Goal: Communication & Community: Answer question/provide support

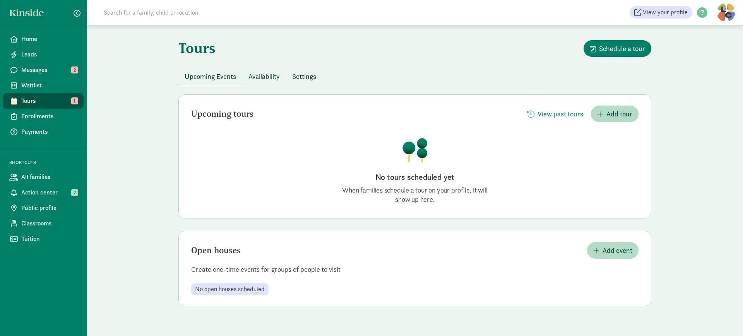
click at [36, 98] on span "Tours" at bounding box center [49, 100] width 56 height 9
click at [263, 74] on span "Availability" at bounding box center [263, 76] width 31 height 10
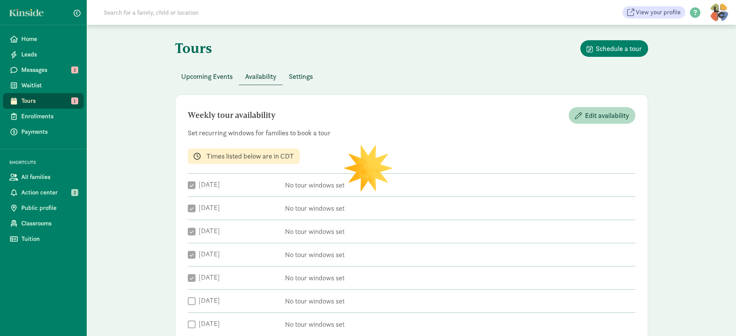
checkbox input "true"
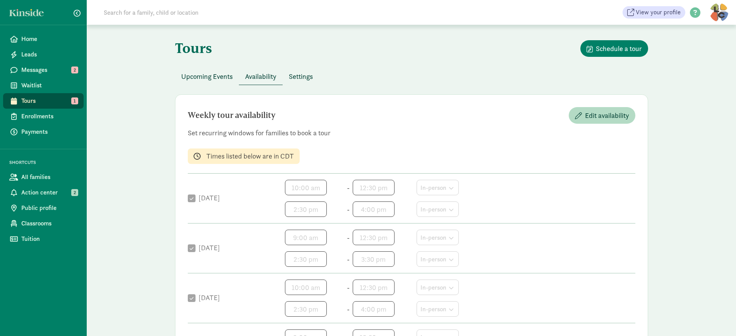
click at [219, 75] on span "Upcoming Events" at bounding box center [206, 76] width 51 height 10
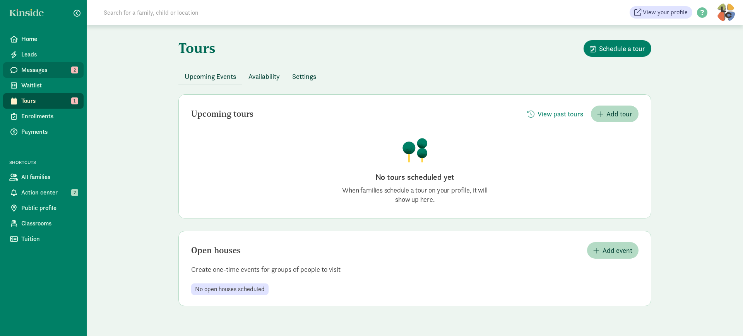
click at [31, 72] on span "Messages" at bounding box center [49, 69] width 56 height 9
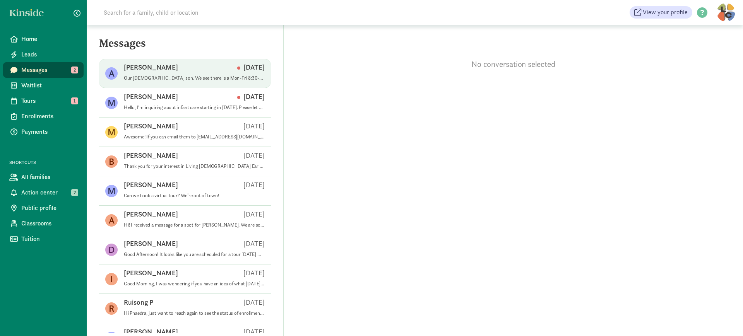
click at [193, 79] on p "Our [DEMOGRAPHIC_DATA] son. We see there is a Mon-Fri 8:30-12:30, but we are wo…" at bounding box center [194, 78] width 141 height 6
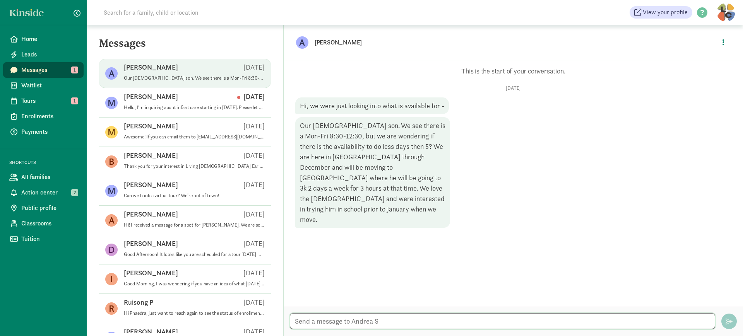
click at [364, 321] on textarea at bounding box center [502, 322] width 425 height 16
click at [335, 319] on textarea "Absolutely," at bounding box center [502, 322] width 425 height 16
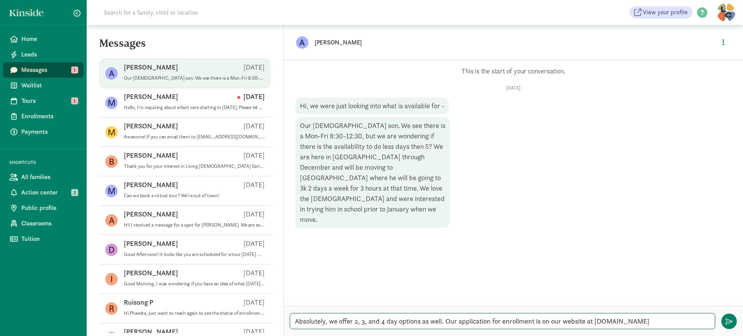
click at [704, 319] on textarea "Absolutely, we offer 2, 3, and 4 day options as well. Our application for enrol…" at bounding box center [502, 322] width 425 height 16
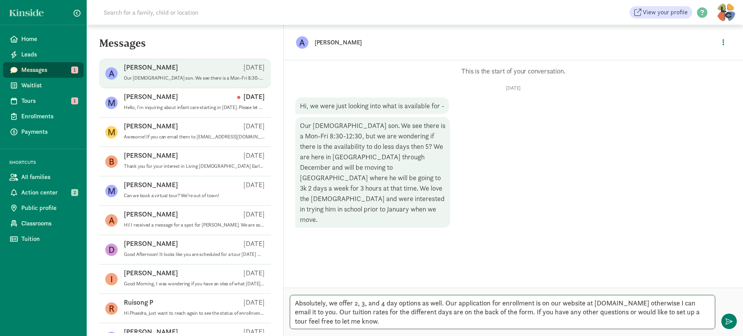
type textarea "Absolutely, we offer 2, 3, and 4 day options as well. Our application for enrol…"
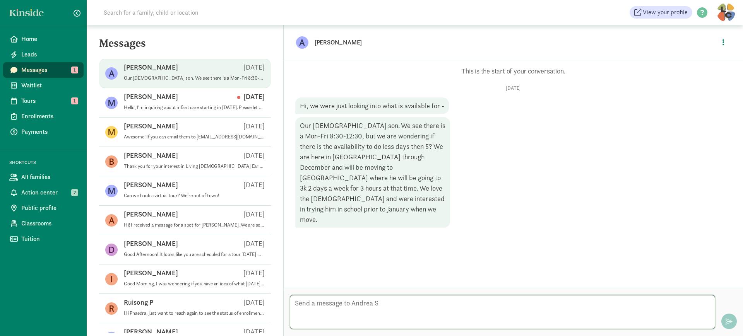
scroll to position [22, 0]
